Goal: Task Accomplishment & Management: Use online tool/utility

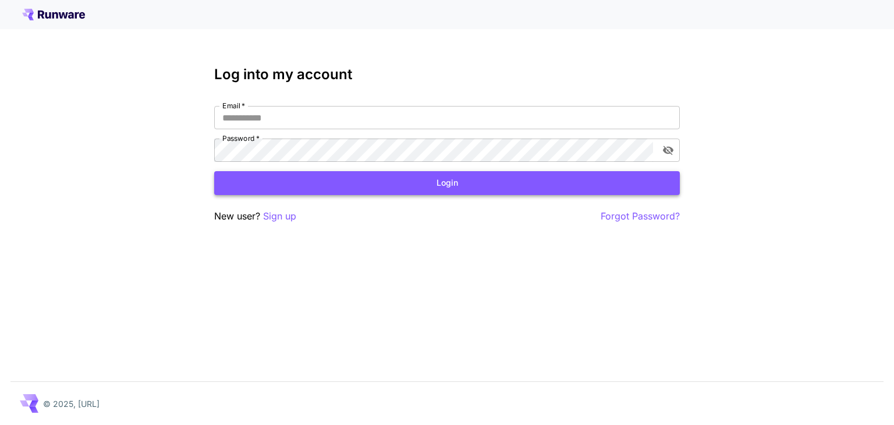
type input "**********"
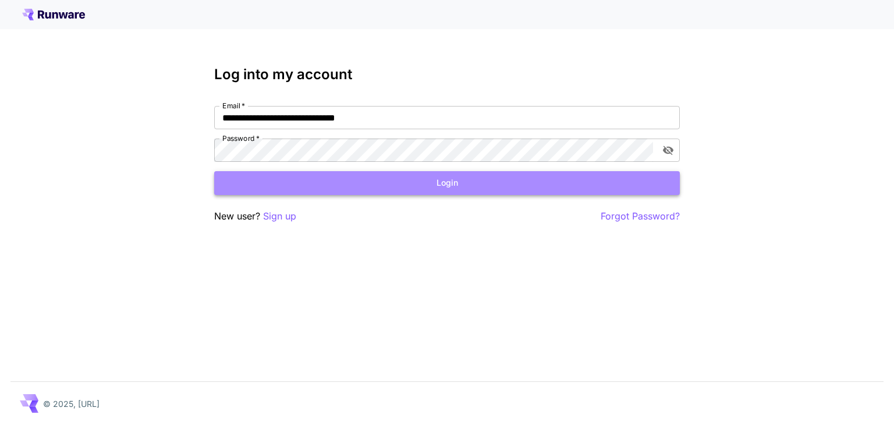
click at [499, 175] on button "Login" at bounding box center [446, 183] width 465 height 24
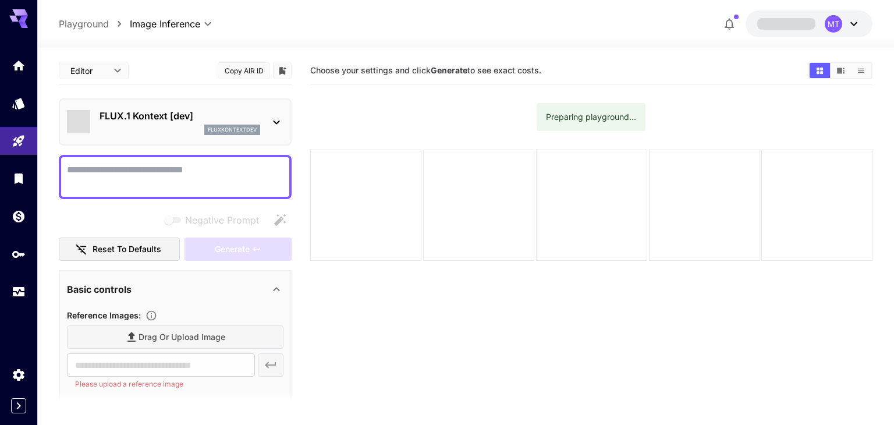
type input "*******"
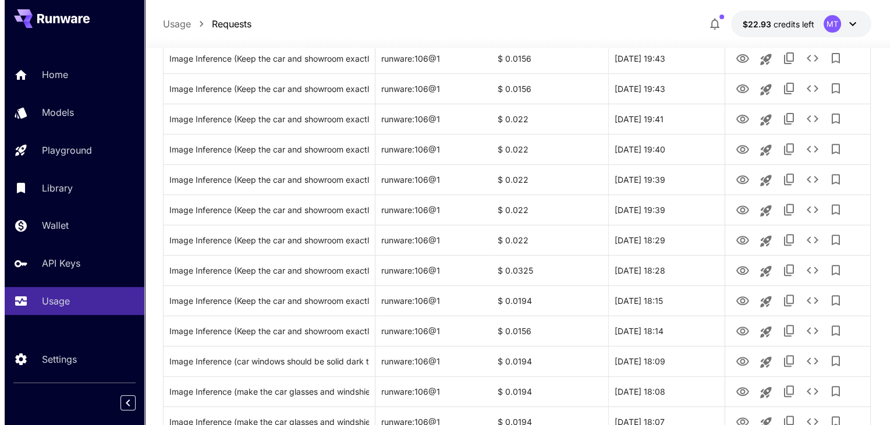
scroll to position [426, 0]
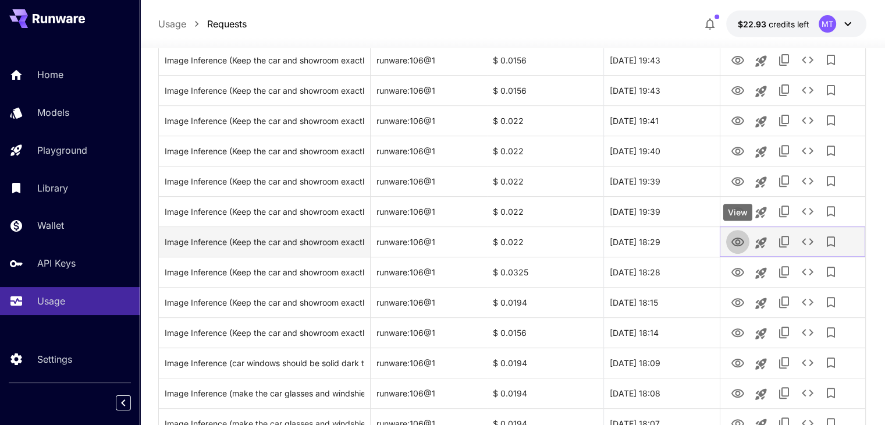
click at [745, 247] on button "View" at bounding box center [737, 241] width 23 height 24
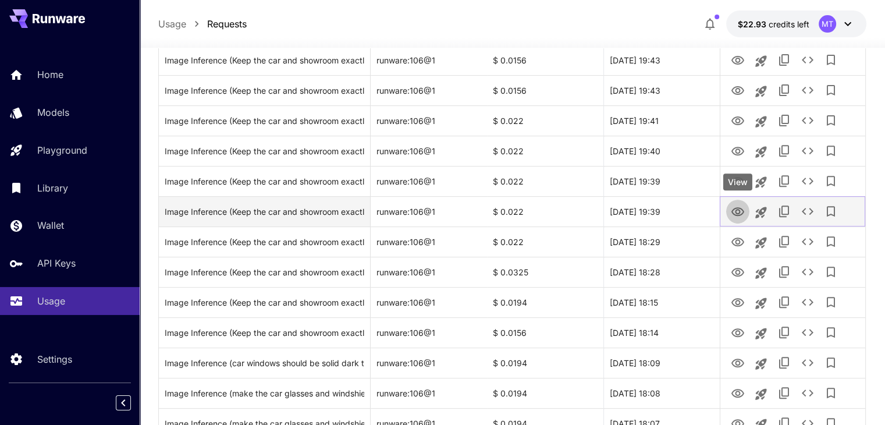
click at [737, 211] on icon "View" at bounding box center [738, 212] width 14 height 14
click at [799, 214] on button "See details" at bounding box center [807, 211] width 23 height 23
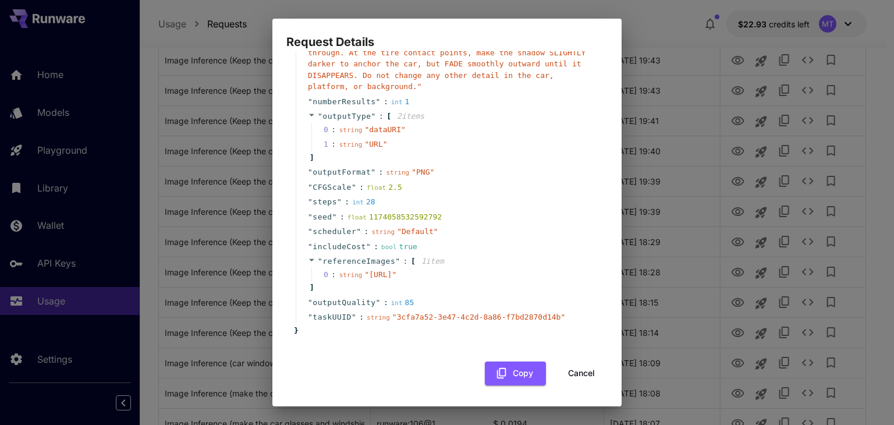
scroll to position [170, 0]
drag, startPoint x: 389, startPoint y: 274, endPoint x: 350, endPoint y: 265, distance: 39.5
click at [364, 270] on span "" https://im.runware.ai/image/ii/435dba63-33e6-44b8-ae1a-01d18f205ffa.png "" at bounding box center [380, 274] width 32 height 9
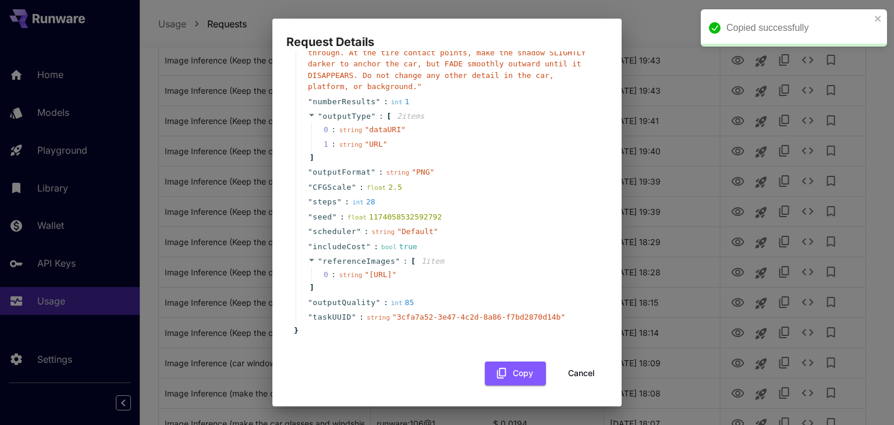
copy span "https://im.runware.ai/image/ii/435dba63-33e6-44b8-ae1a-01d18f205ffa.png"
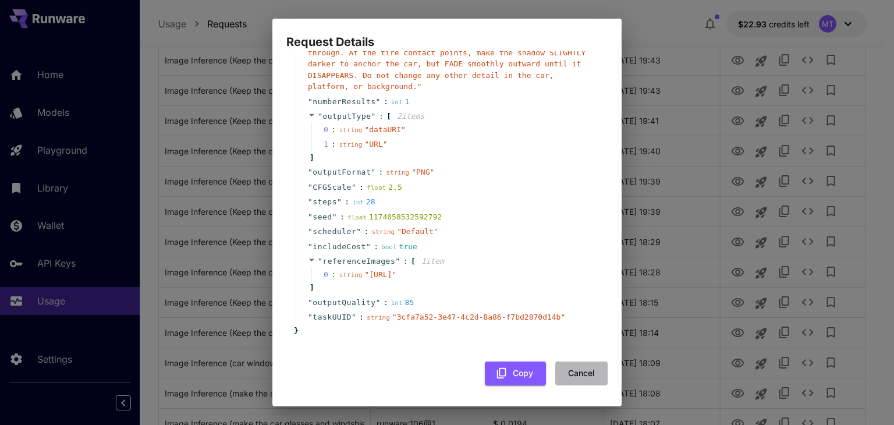
click at [578, 366] on button "Cancel" at bounding box center [581, 373] width 52 height 24
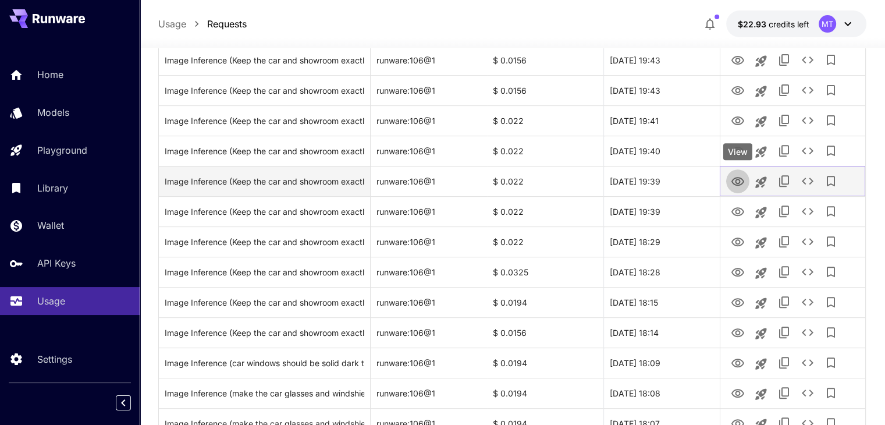
click at [741, 179] on icon "View" at bounding box center [738, 182] width 14 height 14
click at [805, 177] on icon "See details" at bounding box center [808, 180] width 12 height 7
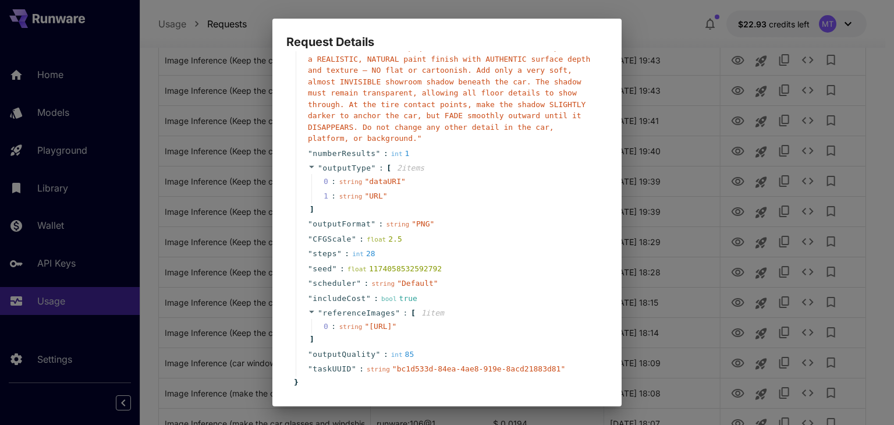
scroll to position [108, 0]
drag, startPoint x: 350, startPoint y: 324, endPoint x: 388, endPoint y: 339, distance: 41.3
click at [388, 329] on span "" https://im.runware.ai/image/ii/1010b109-84ad-4d0a-ba6f-44edf81c3188.png "" at bounding box center [380, 325] width 32 height 9
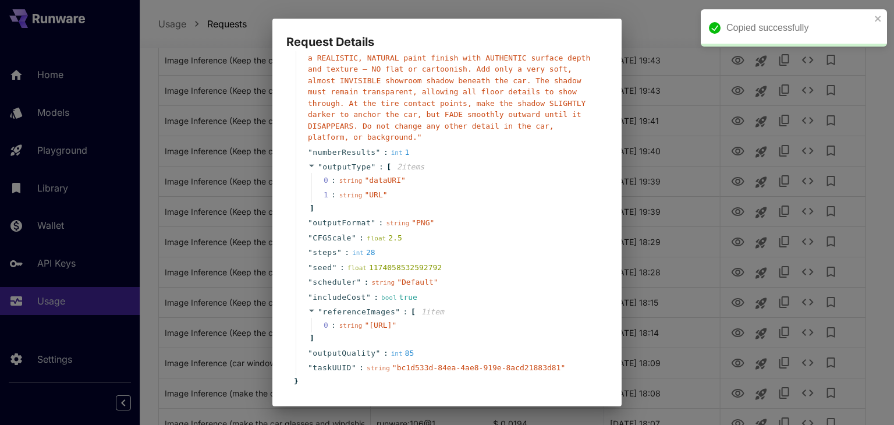
copy span "https://im.runware.ai/image/ii/1010b109-84ad-4d0a-ba6f-44edf81c3188.png"
